Goal: Use online tool/utility: Utilize a website feature to perform a specific function

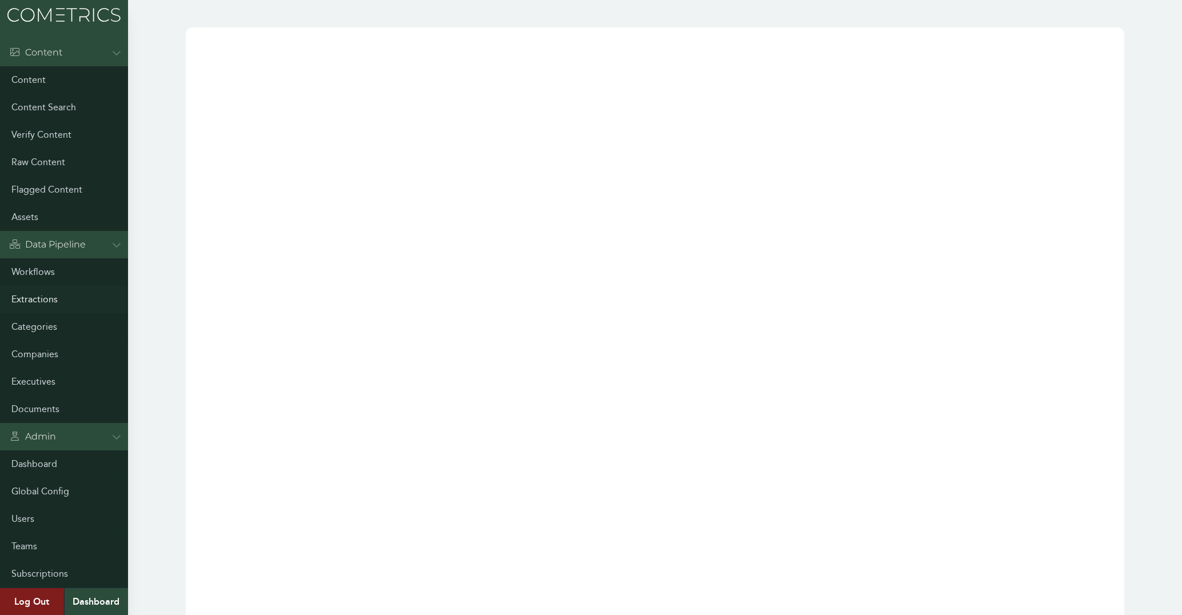
click at [54, 299] on link "Extractions" at bounding box center [64, 299] width 128 height 27
click at [50, 383] on link "Executives" at bounding box center [64, 381] width 128 height 27
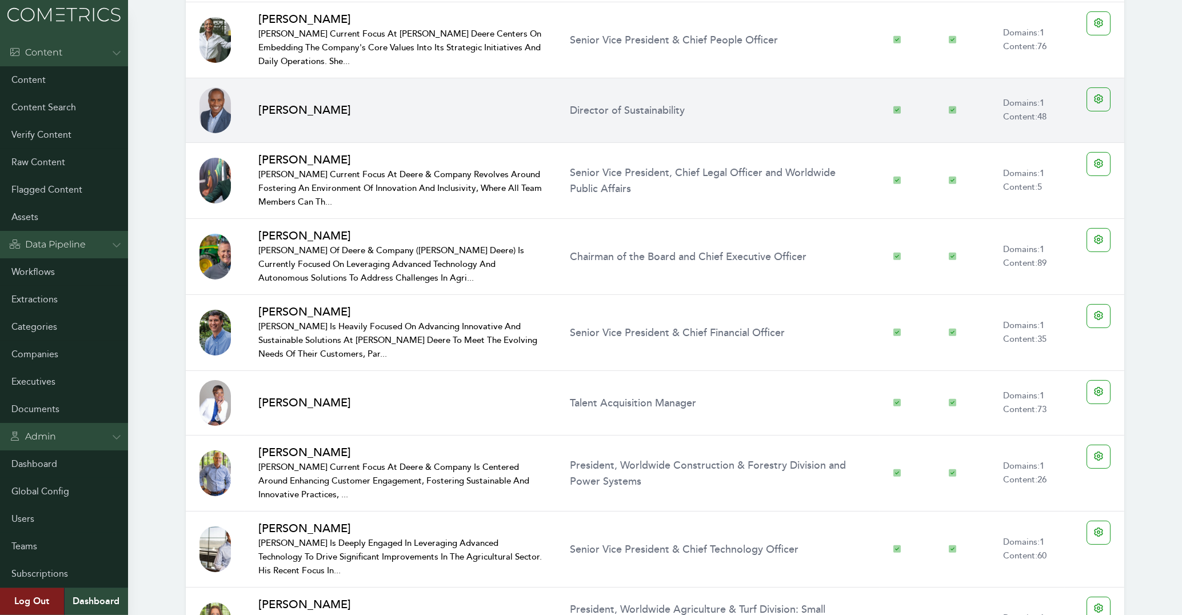
scroll to position [1286, 0]
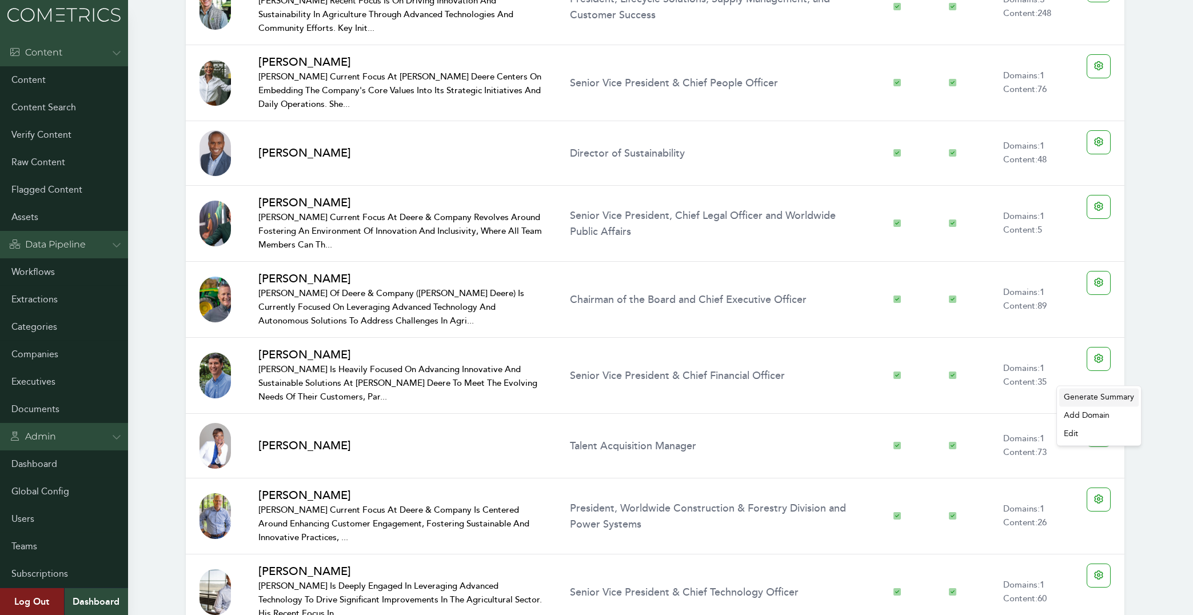
click at [1089, 396] on div "Generate Summary" at bounding box center [1098, 397] width 79 height 18
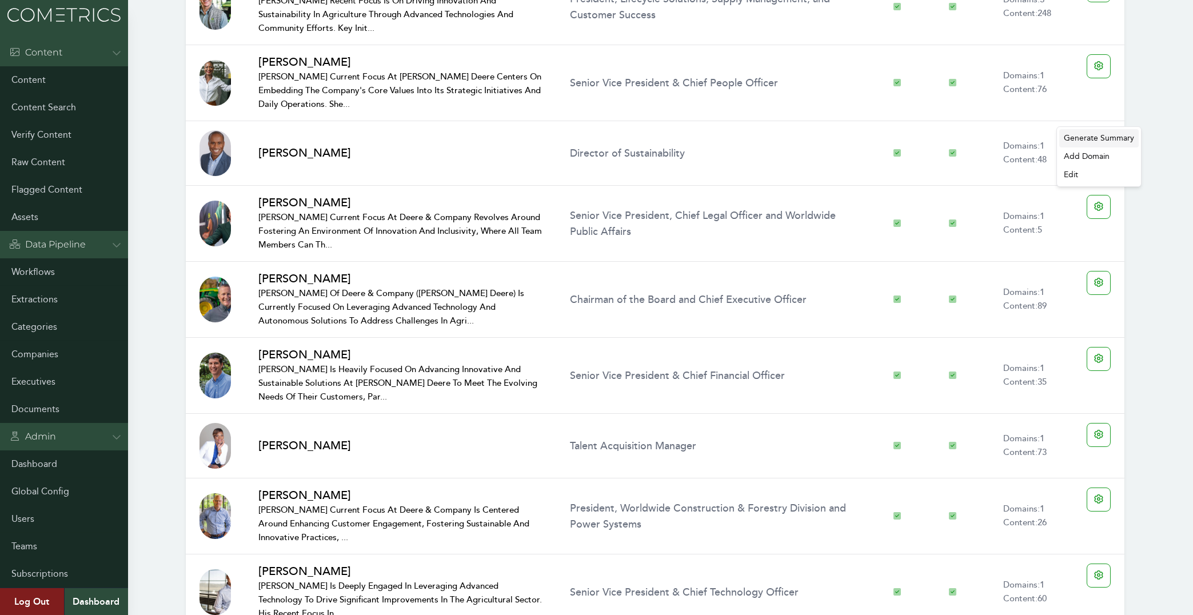
click at [1092, 142] on div "Generate Summary" at bounding box center [1098, 138] width 79 height 18
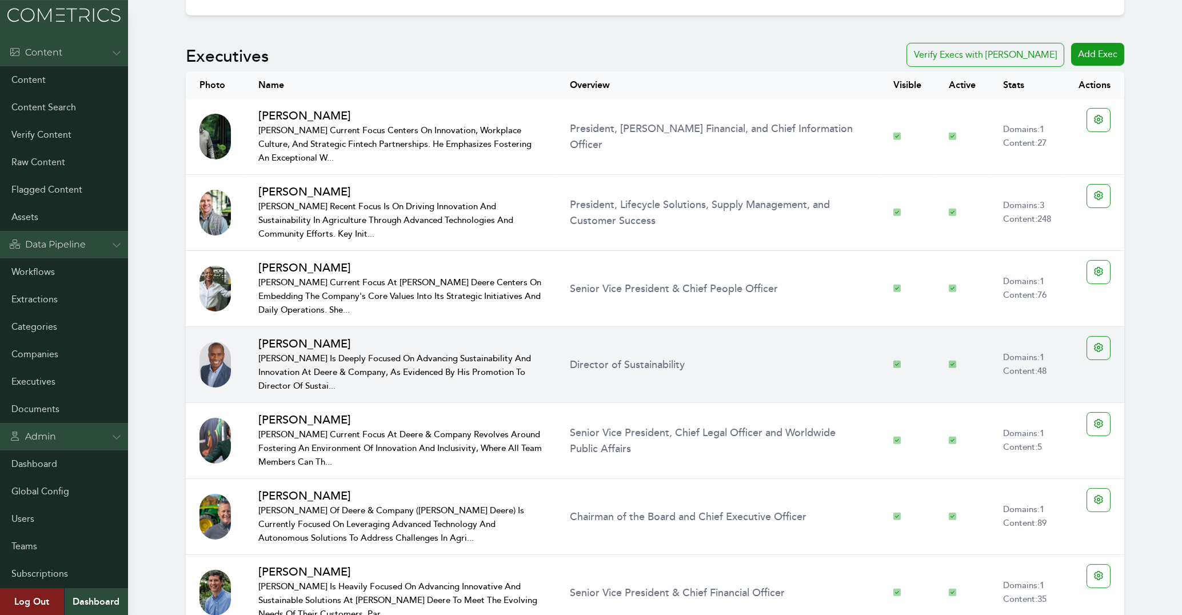
scroll to position [1102, 0]
